Goal: Task Accomplishment & Management: Manage account settings

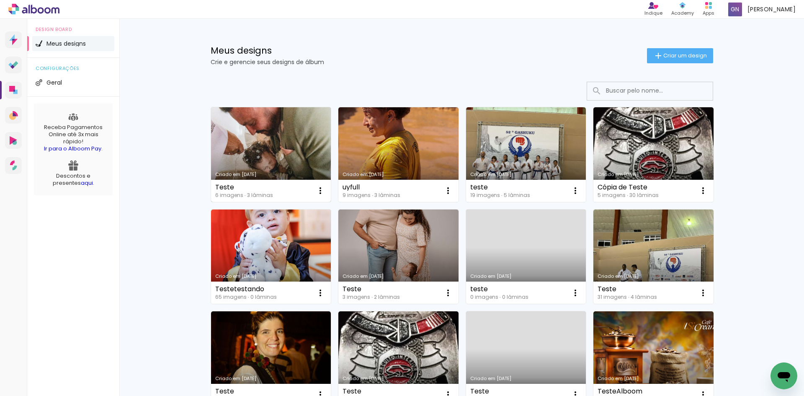
click at [259, 132] on link "Criado em [DATE]" at bounding box center [271, 154] width 120 height 95
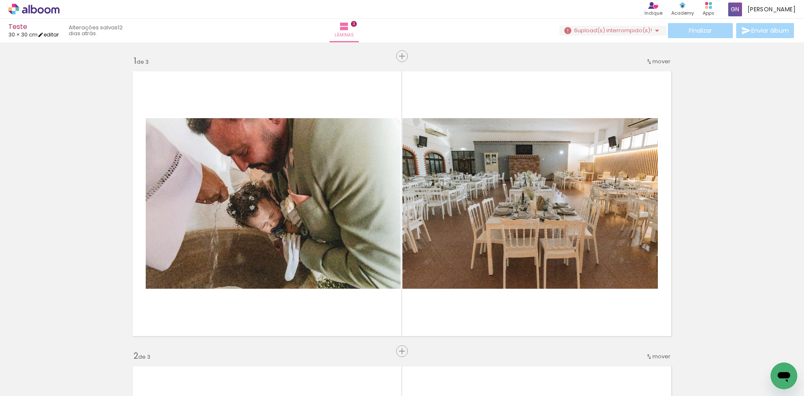
click at [55, 36] on link "editar" at bounding box center [48, 34] width 21 height 7
type input "30"
type input "60"
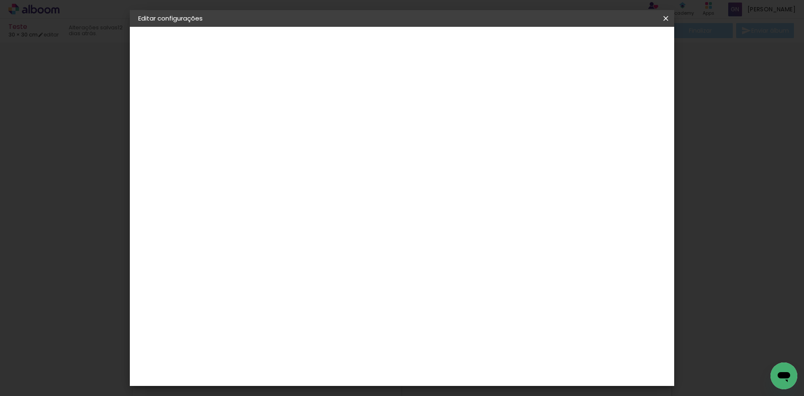
click at [185, 100] on div "Tamanho livre" at bounding box center [170, 104] width 29 height 12
click at [339, 139] on div at bounding box center [296, 139] width 85 height 1
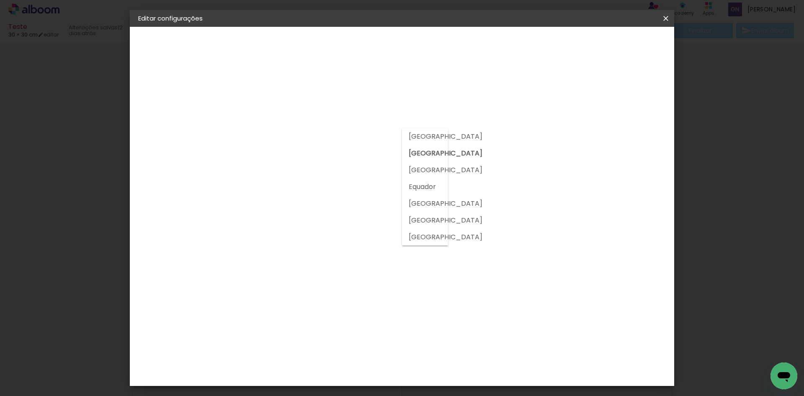
click at [339, 154] on input at bounding box center [296, 159] width 85 height 10
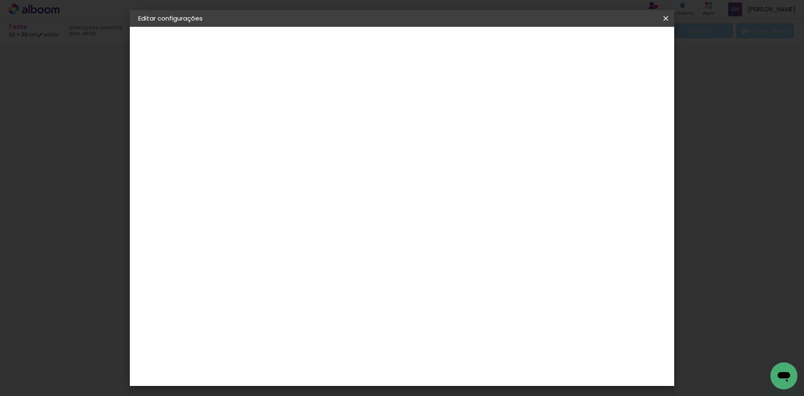
click at [339, 161] on input at bounding box center [296, 159] width 85 height 10
type input "digi"
type paper-input "digi"
click at [291, 187] on div "Digipix Pro" at bounding box center [280, 190] width 21 height 13
click at [291, 192] on div "Digipix Pro" at bounding box center [280, 190] width 21 height 13
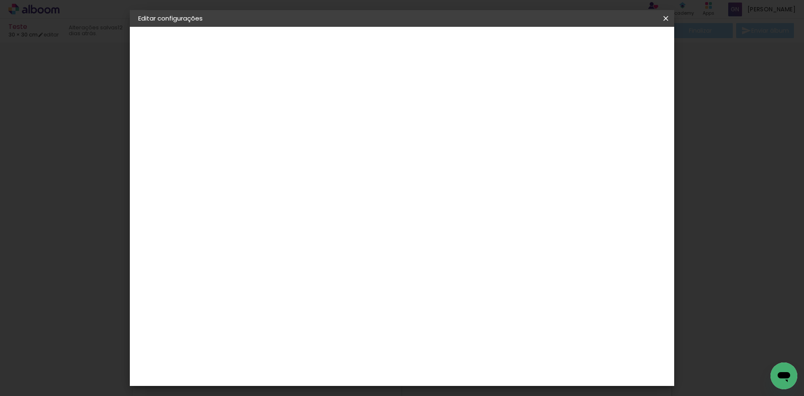
click at [410, 39] on paper-button "Avançar" at bounding box center [389, 44] width 41 height 14
click at [308, 141] on input "text" at bounding box center [291, 146] width 33 height 13
click at [245, 93] on div "Opções disponíveis 180º FLAT 600 180º LIGHT 180 SLIM 180° Photo HD Prime 180° F…" at bounding box center [297, 62] width 116 height 71
click at [308, 140] on input "text" at bounding box center [291, 146] width 33 height 13
drag, startPoint x: 296, startPoint y: 186, endPoint x: 352, endPoint y: 166, distance: 60.0
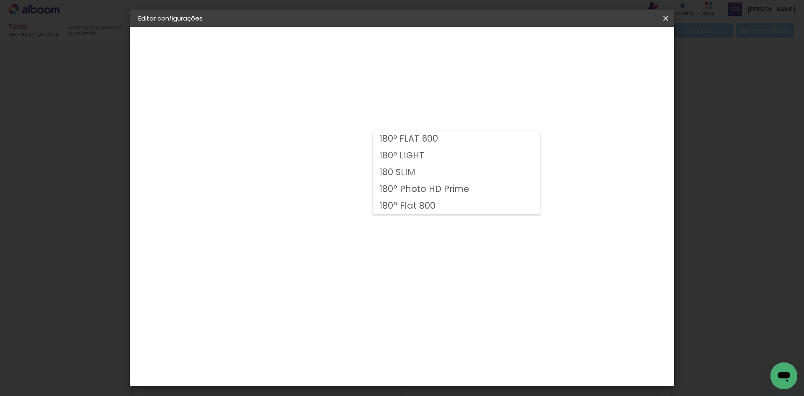
click at [297, 98] on div "Opções disponíveis 180º FLAT 600 180º LIGHT 180 SLIM 180° Photo HD Prime 180° F…" at bounding box center [297, 62] width 116 height 71
click at [321, 172] on div "Escolha o tamanho" at bounding box center [296, 191] width 49 height 39
click at [321, 173] on div "Escolha o tamanho" at bounding box center [296, 191] width 49 height 39
click at [321, 136] on paper-input-container "Linha" at bounding box center [296, 146] width 49 height 21
click at [310, 98] on div "Opções disponíveis 180º FLAT 600 180º LIGHT 180 SLIM 180° Photo HD Prime 180° F…" at bounding box center [297, 62] width 116 height 71
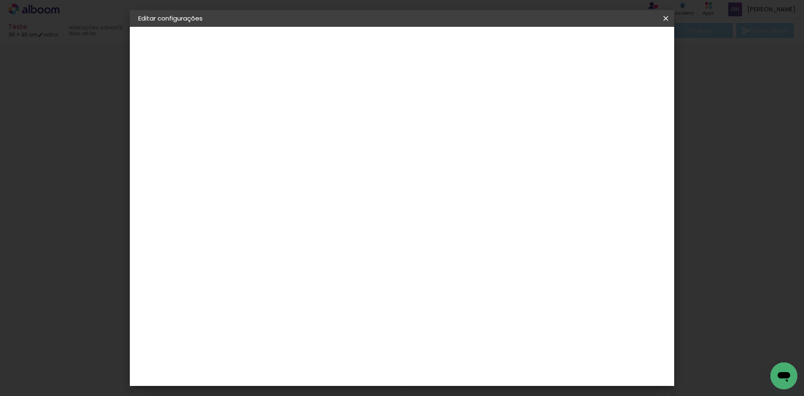
click at [308, 140] on input "text" at bounding box center [291, 146] width 33 height 13
click at [427, 169] on paper-item "180 SLIM" at bounding box center [457, 172] width 168 height 17
click at [378, 111] on input "180 SLIM" at bounding box center [326, 106] width 103 height 13
click at [433, 123] on paper-item "180º LIGHT" at bounding box center [454, 124] width 168 height 17
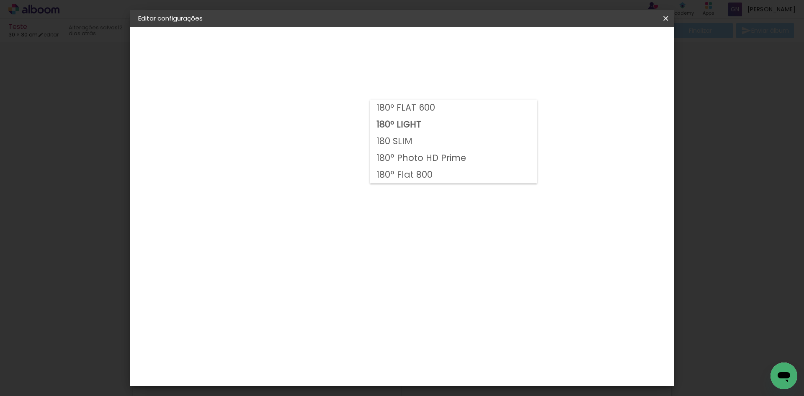
scroll to position [0, 0]
click at [391, 131] on paper-input-container "Linha 180º LIGHT" at bounding box center [331, 137] width 119 height 21
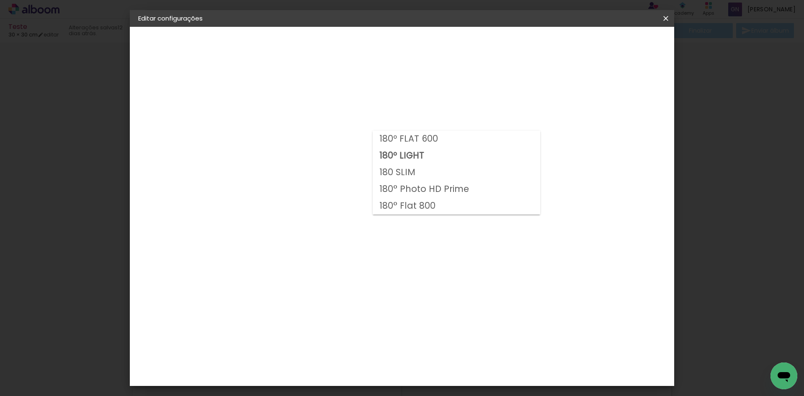
click at [0, 0] on slot "180° Photo HD Prime" at bounding box center [0, 0] width 0 height 0
click at [378, 143] on input "180° Photo HD Prime" at bounding box center [326, 137] width 103 height 13
click at [0, 0] on slot "180° Flat 800" at bounding box center [0, 0] width 0 height 0
click at [378, 140] on input "180° Flat 800" at bounding box center [326, 137] width 103 height 13
click at [0, 0] on slot "180 SLIM" at bounding box center [0, 0] width 0 height 0
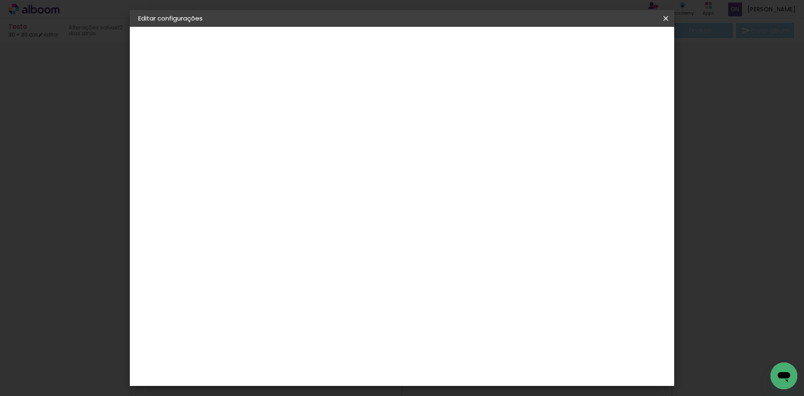
click at [391, 148] on paper-input-container "Linha 180 SLIM" at bounding box center [331, 137] width 119 height 21
click at [0, 0] on slot "180º LIGHT" at bounding box center [0, 0] width 0 height 0
click at [378, 134] on input "180º LIGHT" at bounding box center [326, 137] width 103 height 13
click at [427, 145] on paper-item "180º FLAT 600" at bounding box center [457, 139] width 168 height 17
type input "180º FLAT 600"
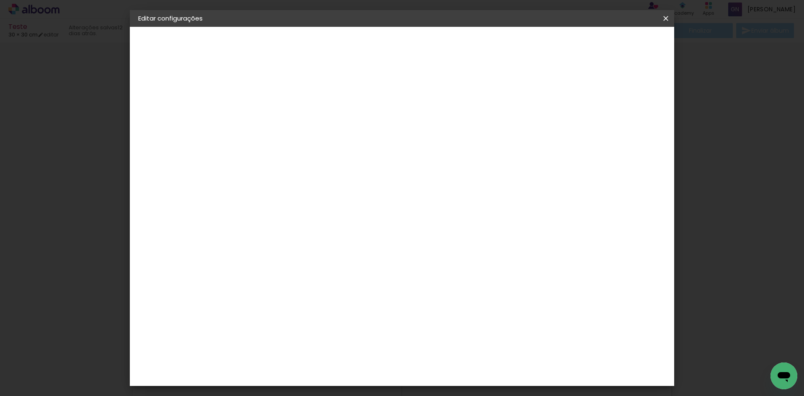
click at [378, 141] on input "180º FLAT 600" at bounding box center [326, 137] width 103 height 13
